Goal: Navigation & Orientation: Go to known website

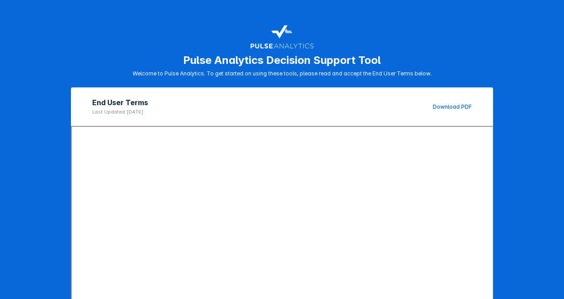
scroll to position [122, 0]
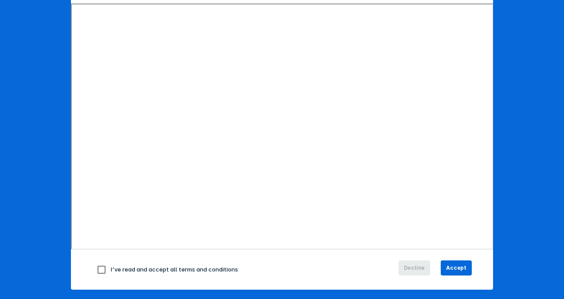
click at [97, 269] on input "checkbox" at bounding box center [101, 269] width 19 height 19
checkbox input "true"
click at [457, 268] on span "Accept" at bounding box center [456, 268] width 20 height 8
